Goal: Navigation & Orientation: Find specific page/section

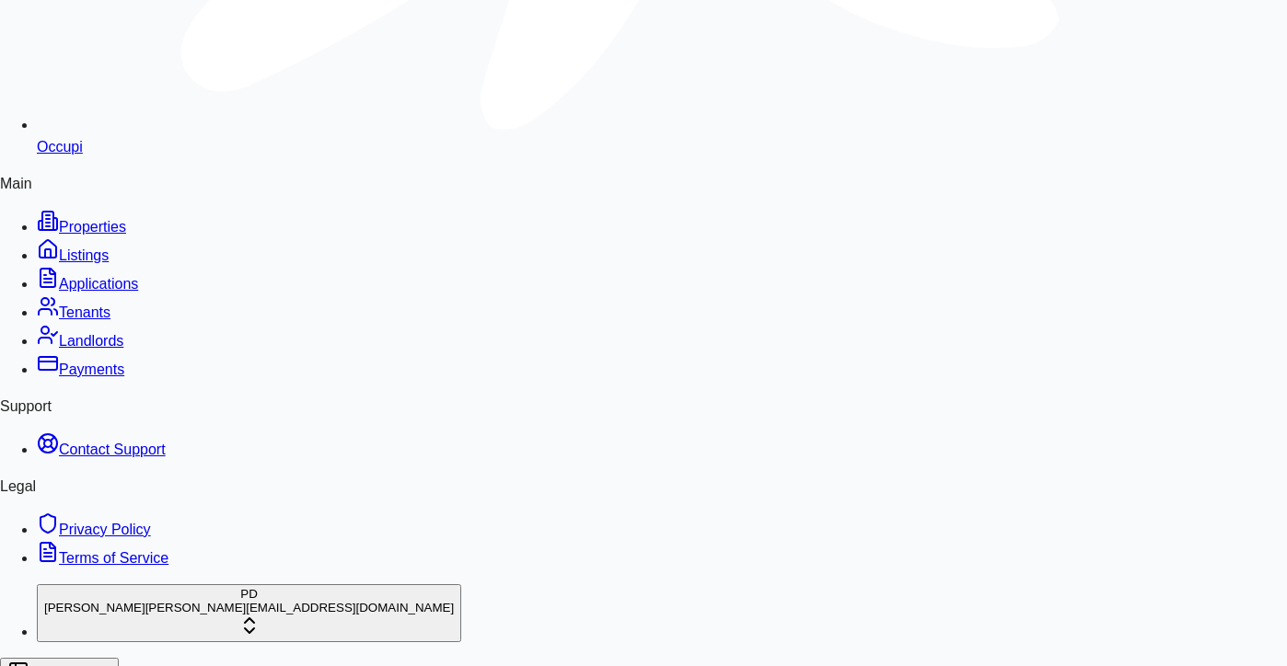
scroll to position [1302, 0]
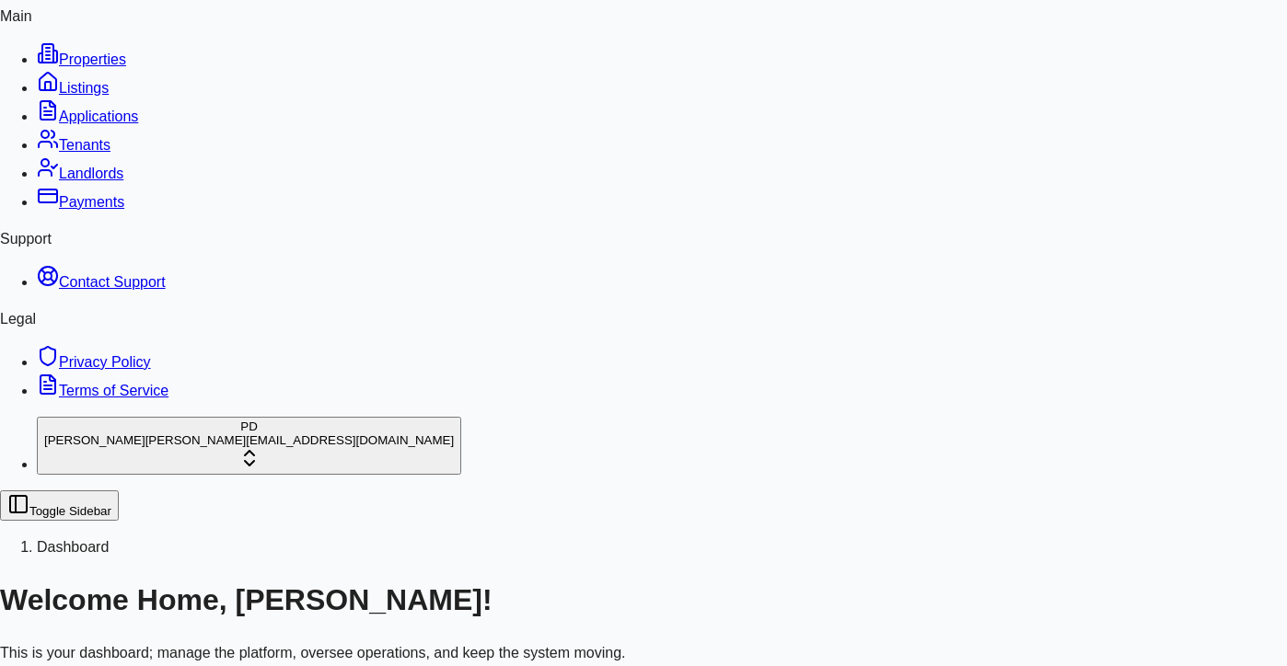
click at [75, 153] on span "Tenants" at bounding box center [85, 145] width 52 height 16
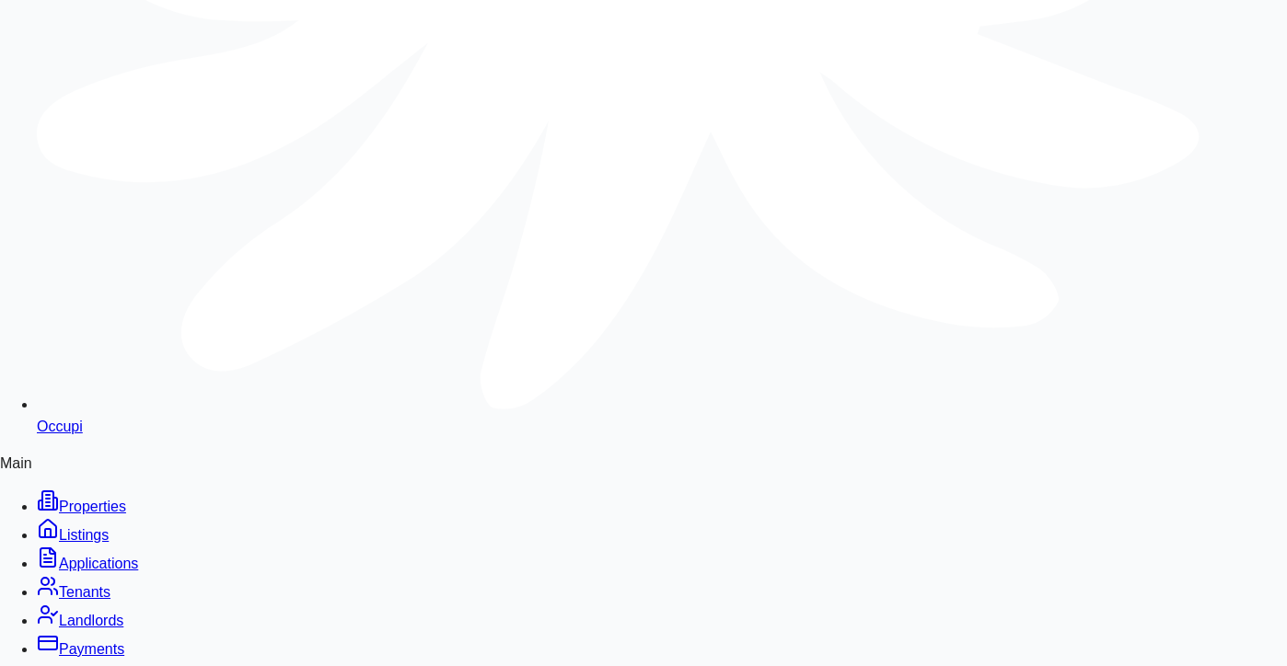
scroll to position [863, 0]
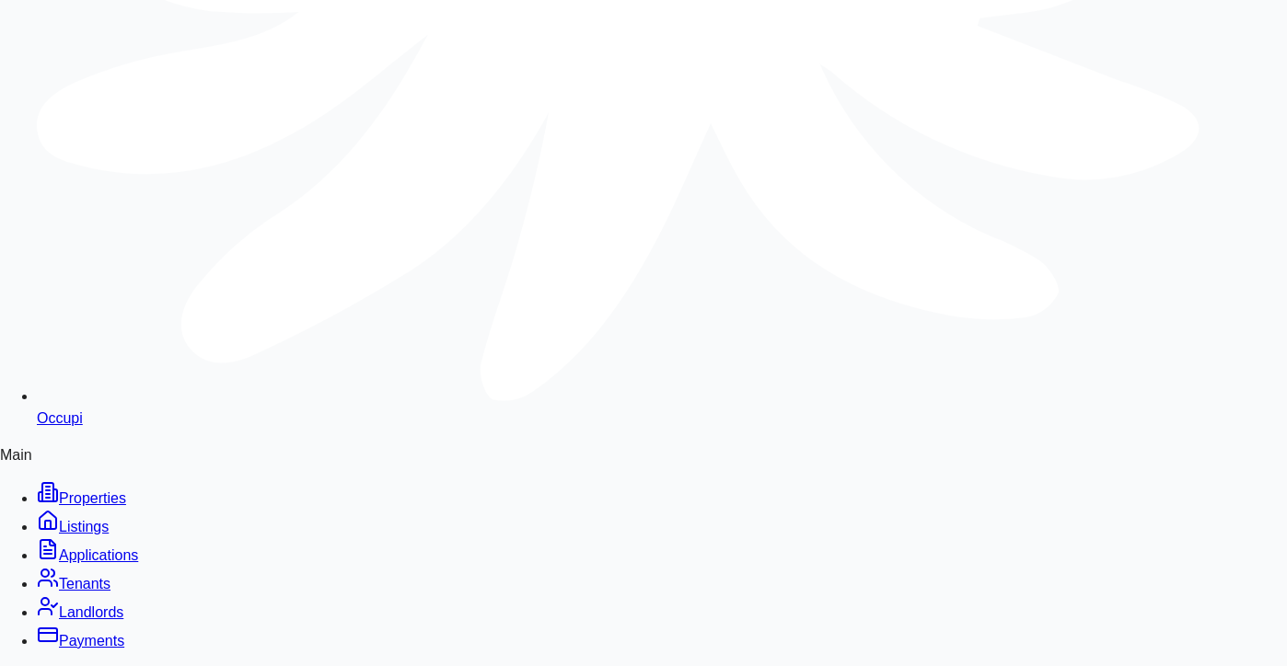
click at [83, 411] on span "Occupi" at bounding box center [60, 419] width 46 height 16
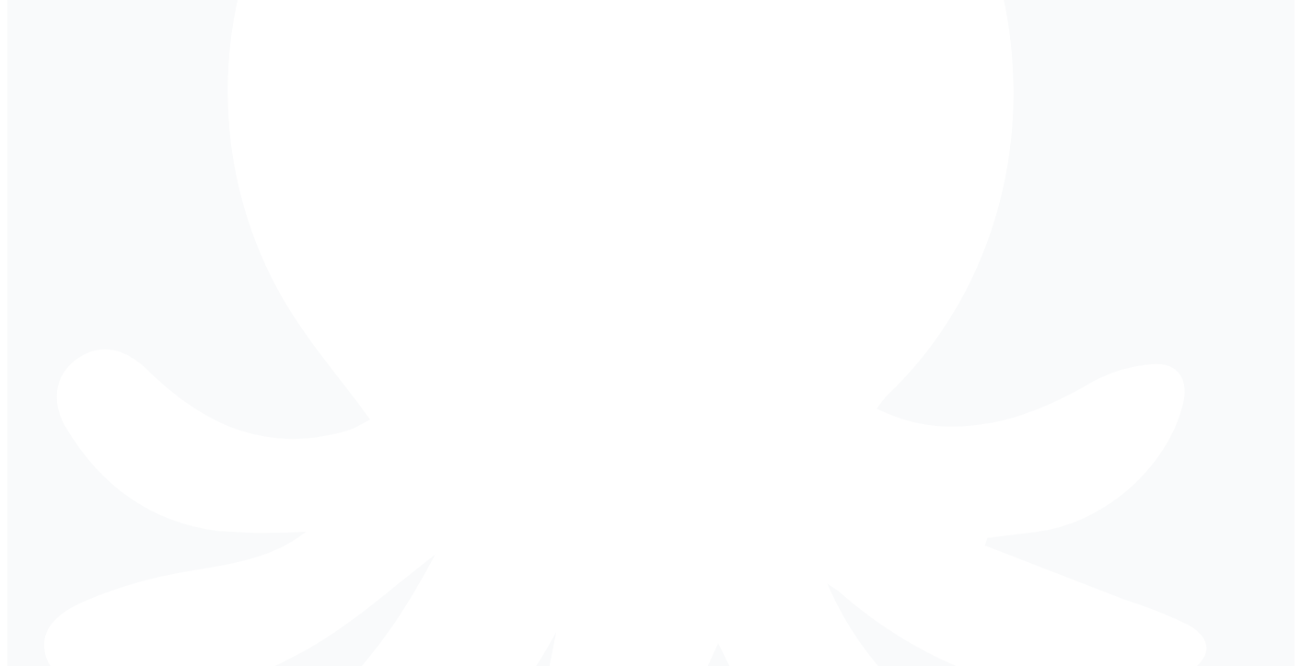
scroll to position [334, 0]
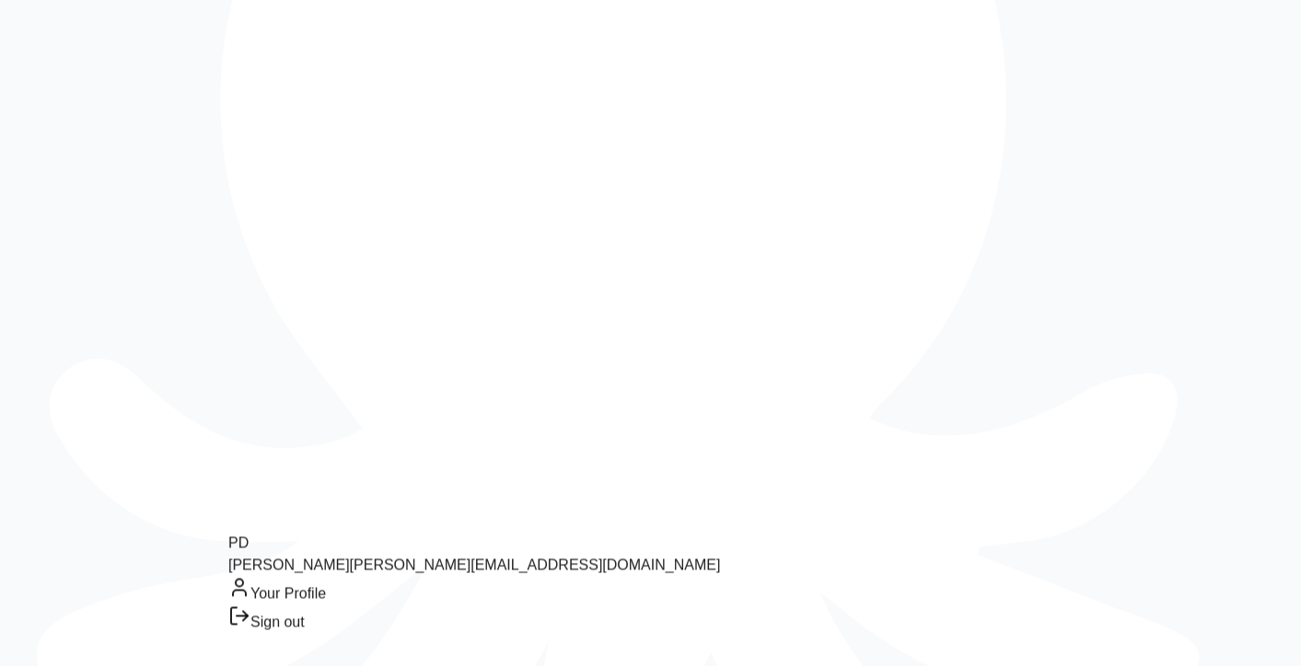
click at [313, 632] on div "Sign out" at bounding box center [474, 620] width 492 height 29
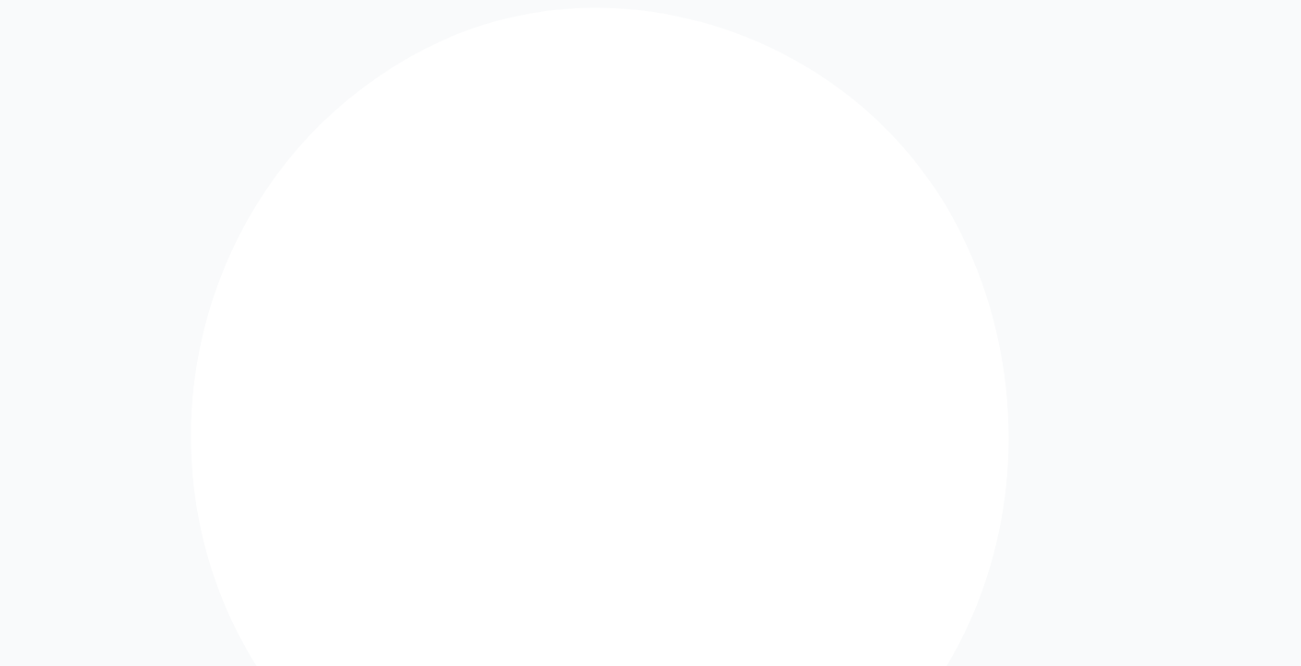
type input "**********"
